Goal: Information Seeking & Learning: Learn about a topic

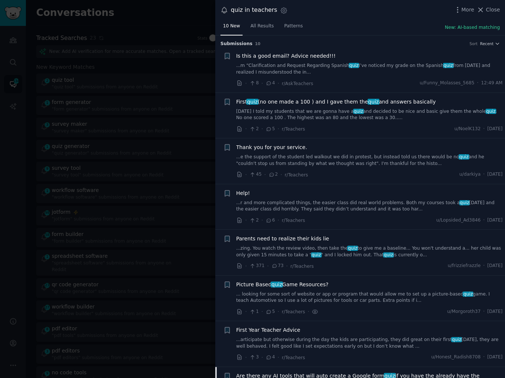
scroll to position [237, 0]
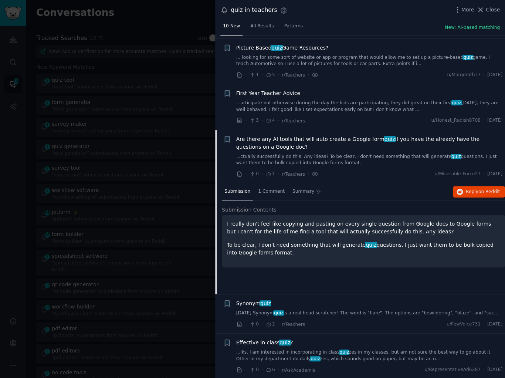
click at [269, 351] on link "...lks, I am interested in incorporating in class quiz zes in my classes, but a…" at bounding box center [369, 355] width 267 height 13
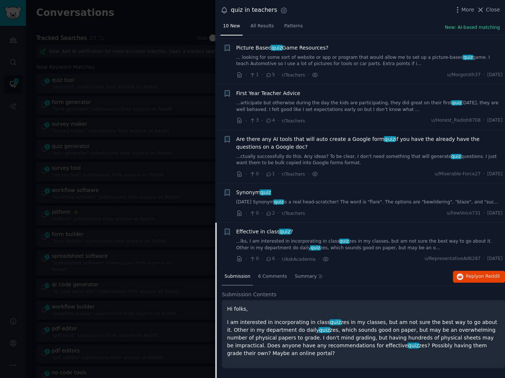
click at [279, 160] on link "...ctually successfully do this. Any ideas? To be clear, I don't need something…" at bounding box center [369, 160] width 267 height 13
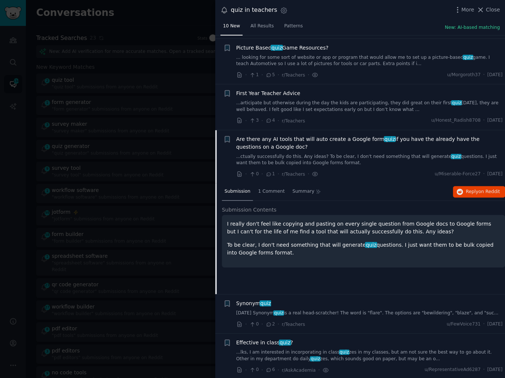
click at [323, 347] on div "Effective in class quiz ? ...lks, I am interested in incorporating in class qui…" at bounding box center [369, 350] width 267 height 23
click at [322, 350] on link "...lks, I am interested in incorporating in class quiz zes in my classes, but a…" at bounding box center [369, 355] width 267 height 13
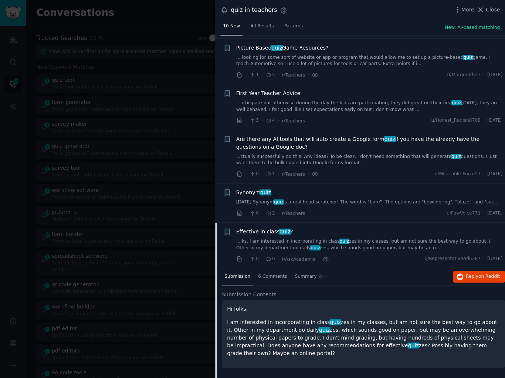
click at [116, 64] on div at bounding box center [252, 189] width 505 height 378
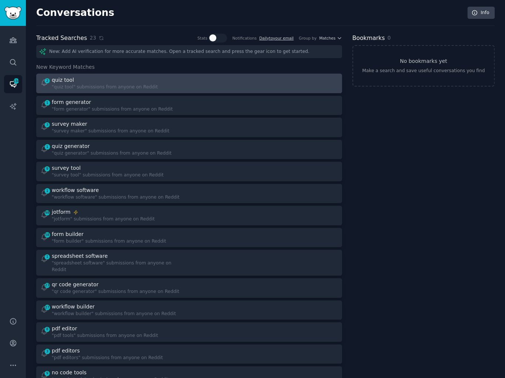
click at [194, 84] on div at bounding box center [266, 83] width 144 height 14
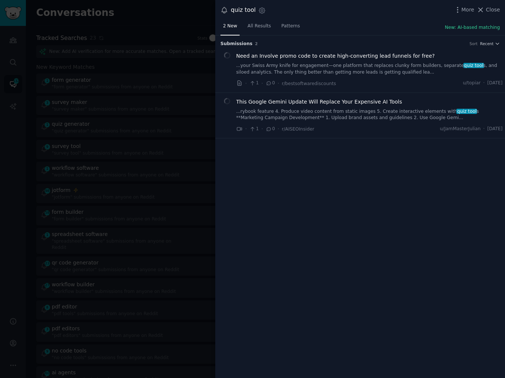
click at [326, 23] on div "2 New All Results Patterns New: AI-based matching" at bounding box center [360, 27] width 290 height 15
click at [322, 108] on link "...rybook feature 4. Produce video content from static images 5. Create interac…" at bounding box center [369, 114] width 267 height 13
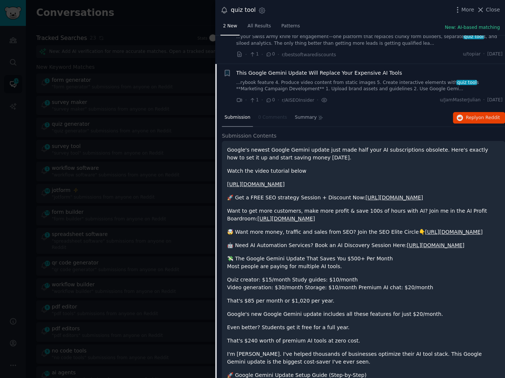
scroll to position [57, 0]
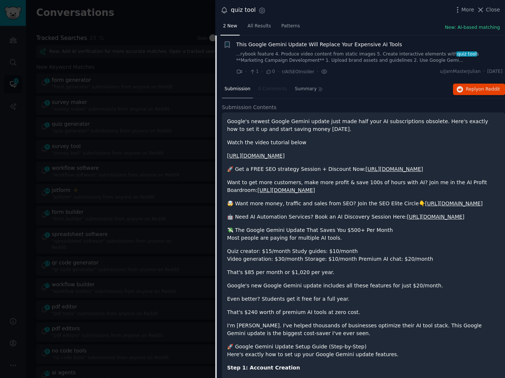
click at [151, 90] on div at bounding box center [252, 189] width 505 height 378
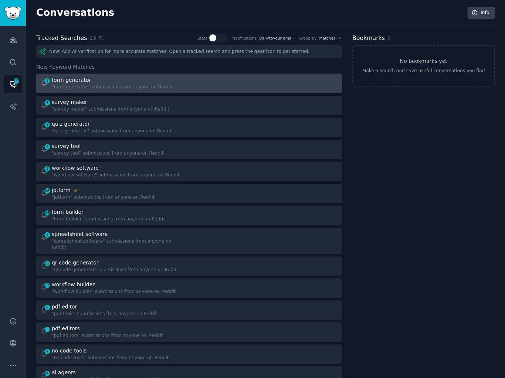
click at [210, 78] on div at bounding box center [266, 83] width 144 height 14
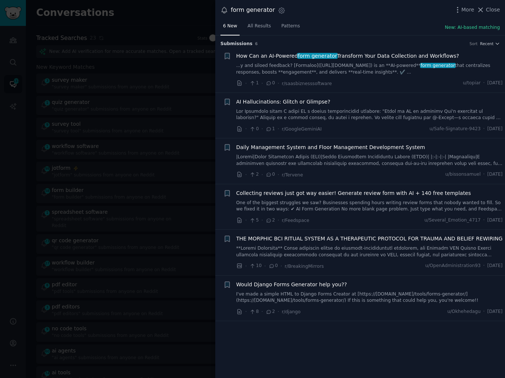
click at [170, 119] on div at bounding box center [252, 189] width 505 height 378
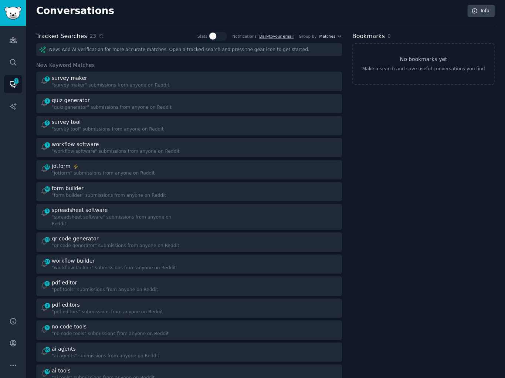
scroll to position [2, 0]
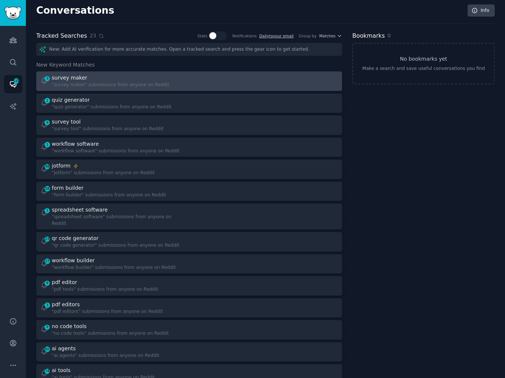
click at [195, 78] on div at bounding box center [266, 81] width 144 height 14
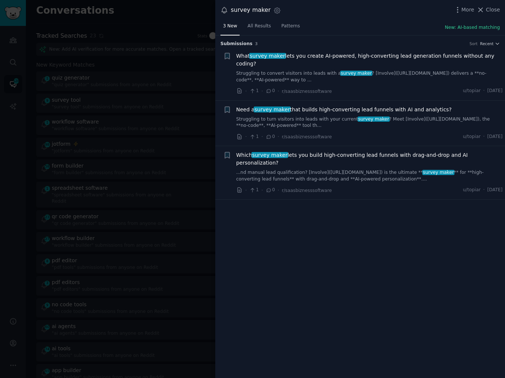
click at [354, 19] on div "survey maker Settings More Close" at bounding box center [360, 10] width 290 height 20
click at [310, 70] on link "Struggling to convert visitors into leads with a survey maker ? [Involve]([URL]…" at bounding box center [369, 76] width 267 height 13
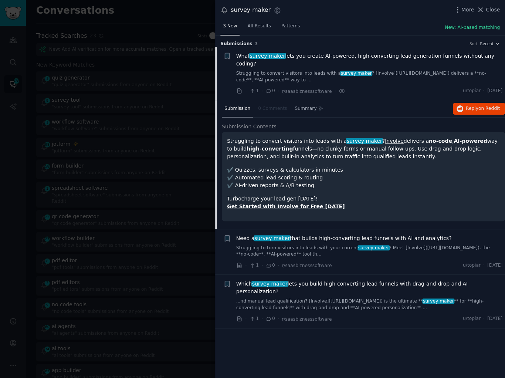
click at [132, 72] on div at bounding box center [252, 189] width 505 height 378
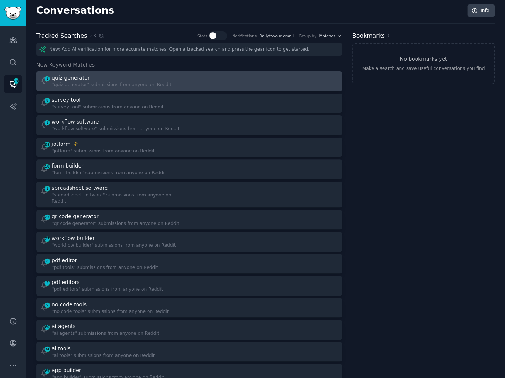
click at [194, 79] on div at bounding box center [266, 81] width 144 height 14
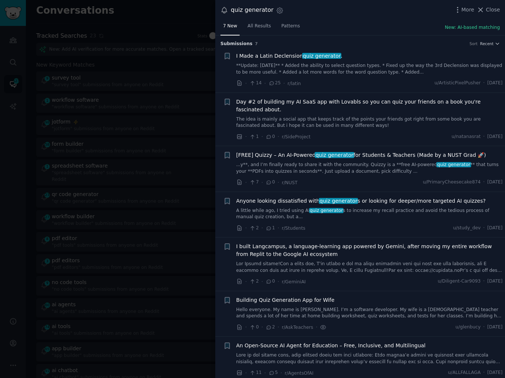
click at [380, 214] on link "A little while ago, I tried using AI quiz generator s to increase my recall pra…" at bounding box center [369, 214] width 267 height 13
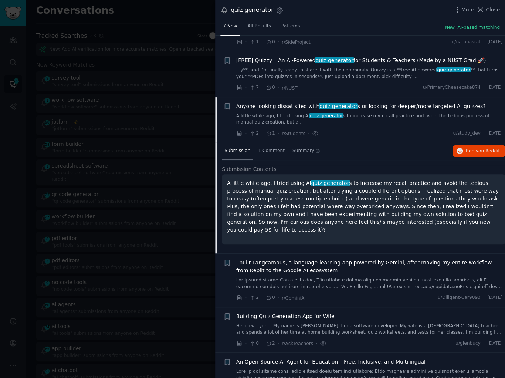
scroll to position [114, 0]
